Goal: Task Accomplishment & Management: Use online tool/utility

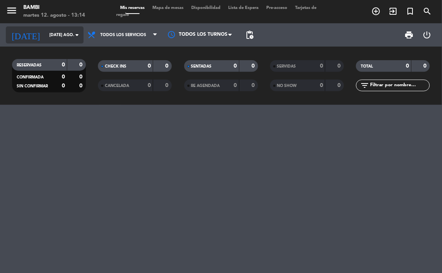
click at [65, 37] on input "[DATE] ago." at bounding box center [73, 35] width 57 height 12
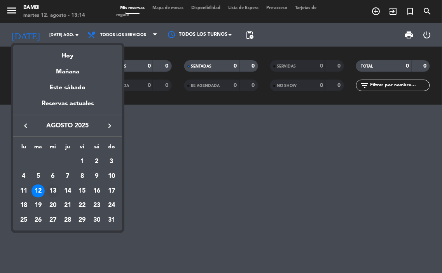
click at [53, 189] on div "13" at bounding box center [52, 191] width 13 height 13
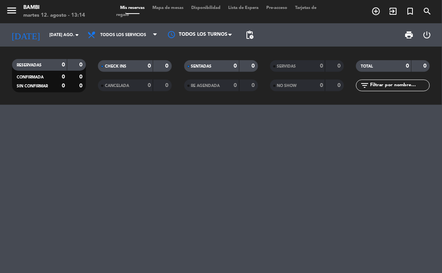
type input "mié. 13 ago."
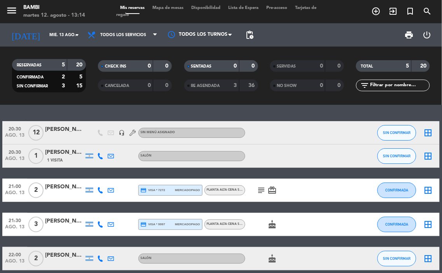
click at [37, 133] on span "12" at bounding box center [35, 133] width 15 height 16
click at [36, 133] on span "12" at bounding box center [35, 133] width 15 height 16
click at [38, 132] on span "12" at bounding box center [35, 133] width 15 height 16
click at [37, 132] on span "12" at bounding box center [35, 133] width 15 height 16
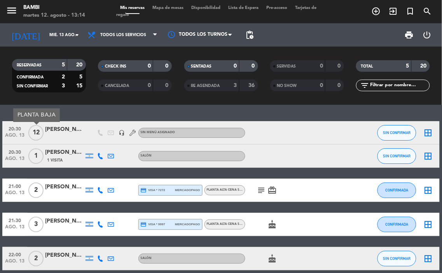
click at [37, 132] on span "12" at bounding box center [35, 133] width 15 height 16
click at [431, 133] on icon "border_all" at bounding box center [427, 132] width 9 height 9
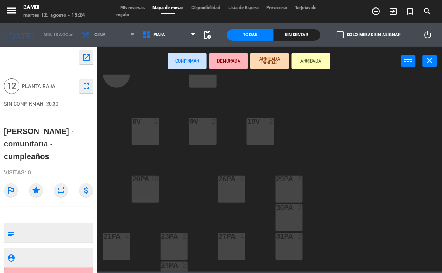
scroll to position [216, 0]
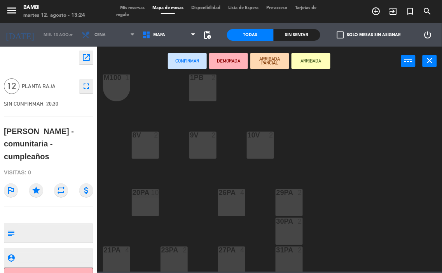
click at [149, 207] on div "20PA 10" at bounding box center [145, 202] width 27 height 27
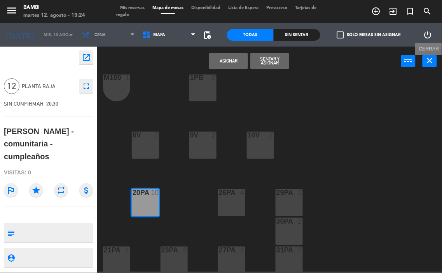
click at [428, 59] on icon "close" at bounding box center [429, 60] width 9 height 9
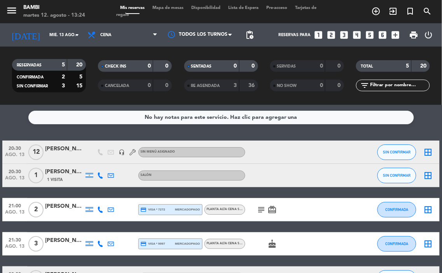
click at [425, 149] on icon "border_all" at bounding box center [427, 152] width 9 height 9
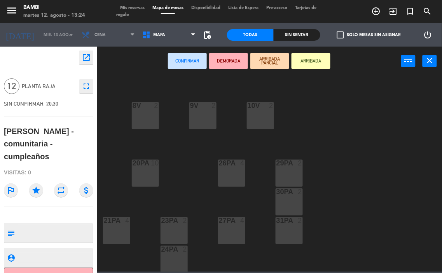
scroll to position [260, 0]
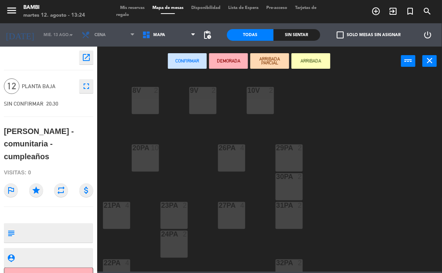
click at [150, 159] on div "20PA 10" at bounding box center [145, 158] width 27 height 27
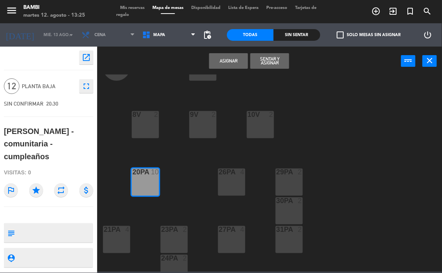
scroll to position [217, 0]
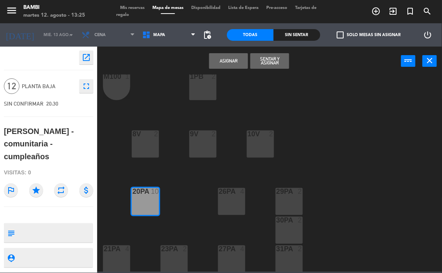
click at [229, 59] on button "Asignar" at bounding box center [228, 61] width 39 height 16
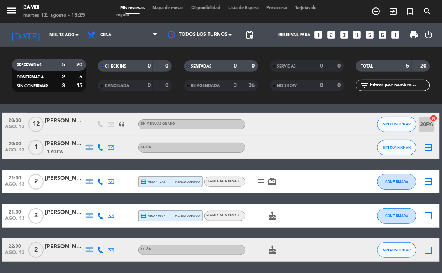
scroll to position [43, 0]
